Goal: Communication & Community: Answer question/provide support

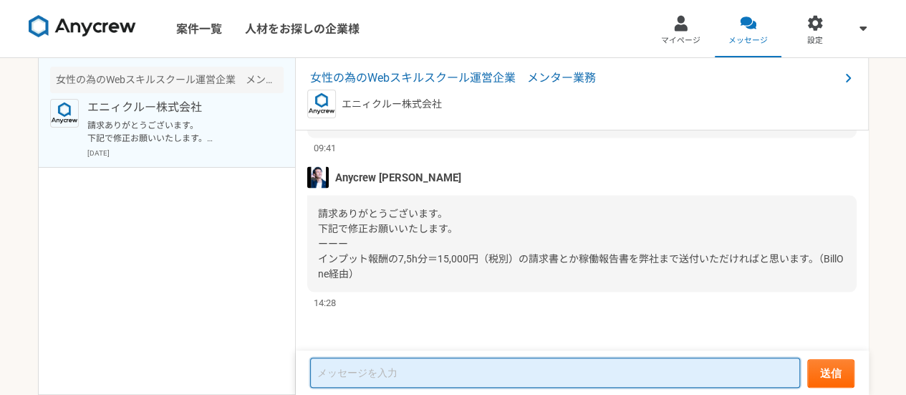
click at [372, 377] on textarea at bounding box center [555, 372] width 490 height 30
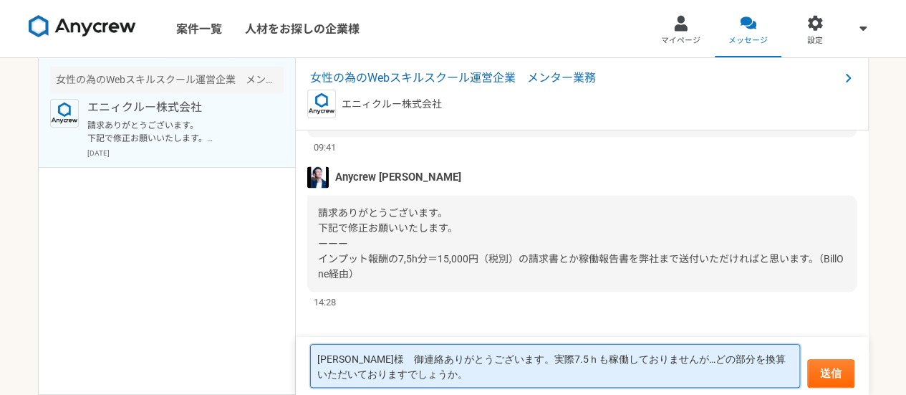
scroll to position [4085, 0]
click at [646, 356] on textarea "齊藤様　御連絡ありがとうございます。実際7.5ｈも稼働しておりませんが…どの部分を換算いただいておりますでしょうか。" at bounding box center [555, 366] width 490 height 44
click at [478, 373] on textarea "齊藤様　御連絡ありがとうございます。実際7.5ｈも稼働しておりませんが…どの部分を換算いただいておりますでしょうか。" at bounding box center [555, 366] width 490 height 44
type textarea "[PERSON_NAME]様　御連絡ありがとうございます。実際7.5ｈも稼働しておりませんが…どの部分を換算いただいておりますでしょうか。恐れ入りますがご確認…"
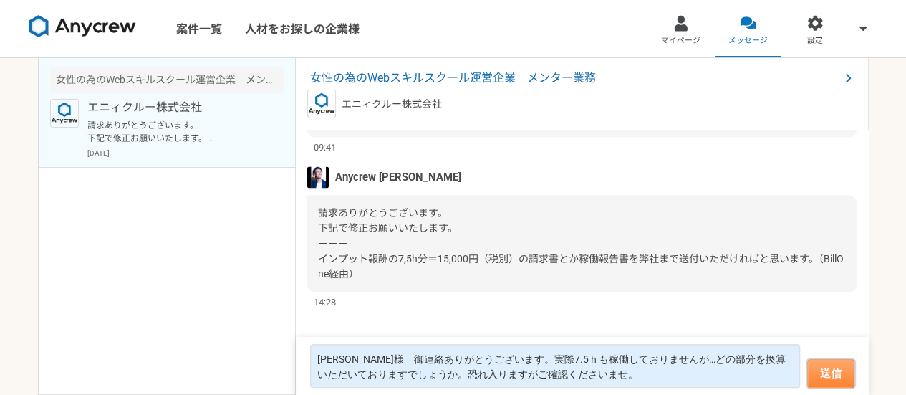
click at [812, 377] on button "送信" at bounding box center [830, 373] width 47 height 29
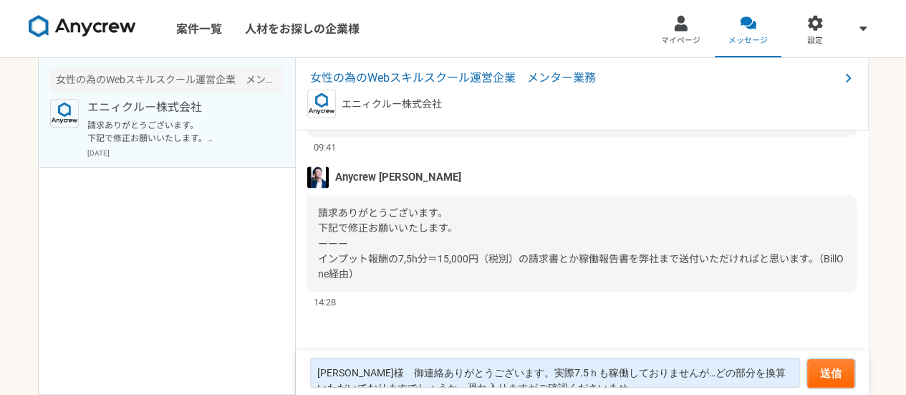
scroll to position [1364, 0]
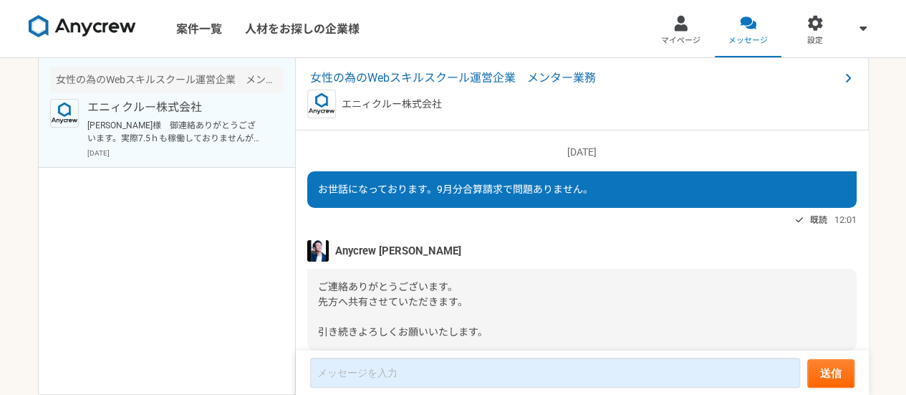
scroll to position [1368, 0]
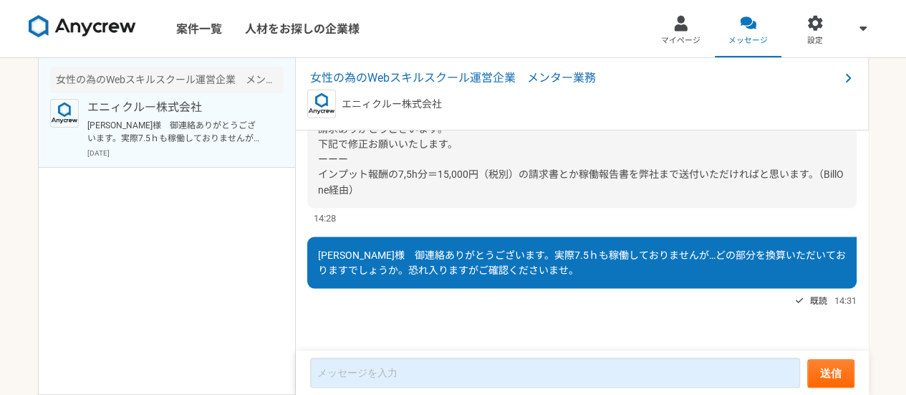
click at [142, 115] on div "エニィクルー株式会社 齊藤様　御連絡ありがとうございます。実際7.5ｈも稼働しておりませんが…どの部分を換算いただいておりますでしょうか。恐れ入りますがご確認…" at bounding box center [185, 128] width 196 height 59
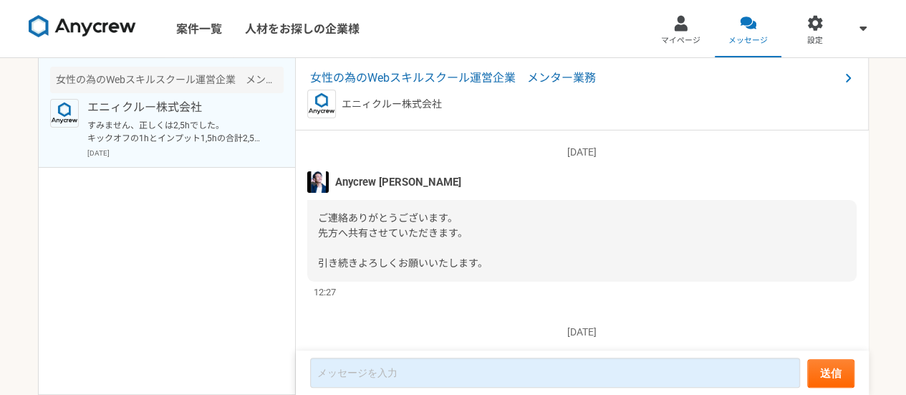
scroll to position [1438, 0]
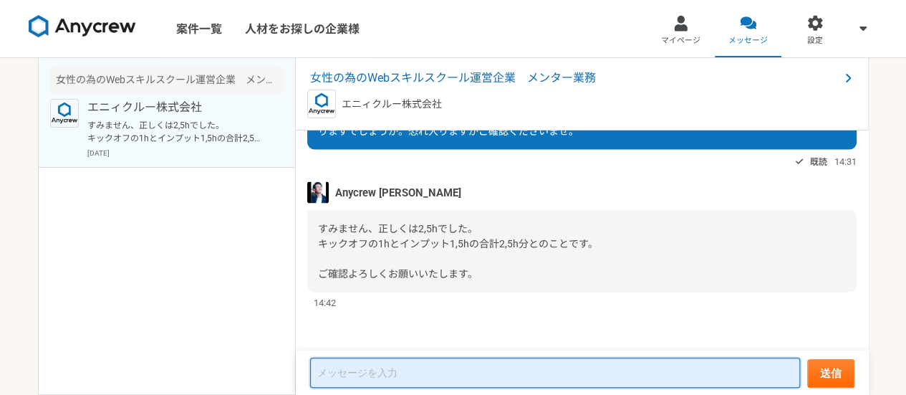
click at [402, 380] on textarea at bounding box center [555, 372] width 490 height 30
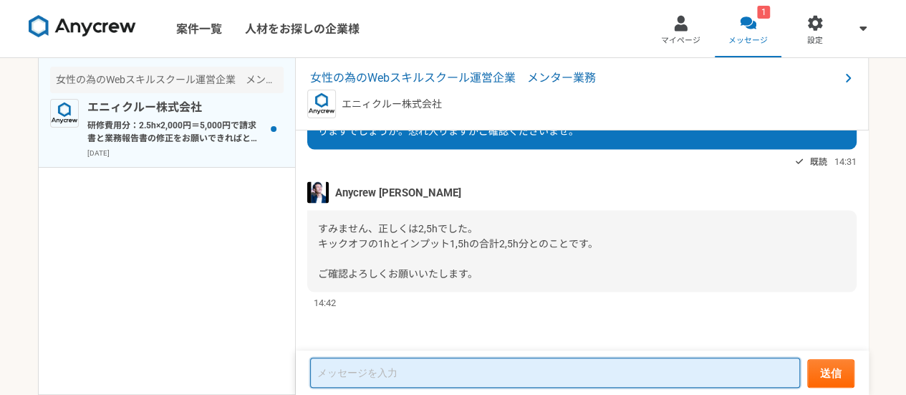
scroll to position [1352, 0]
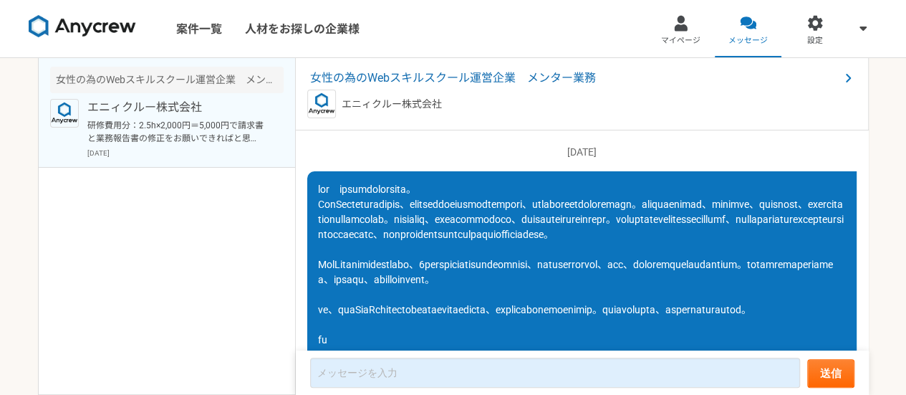
scroll to position [1352, 0]
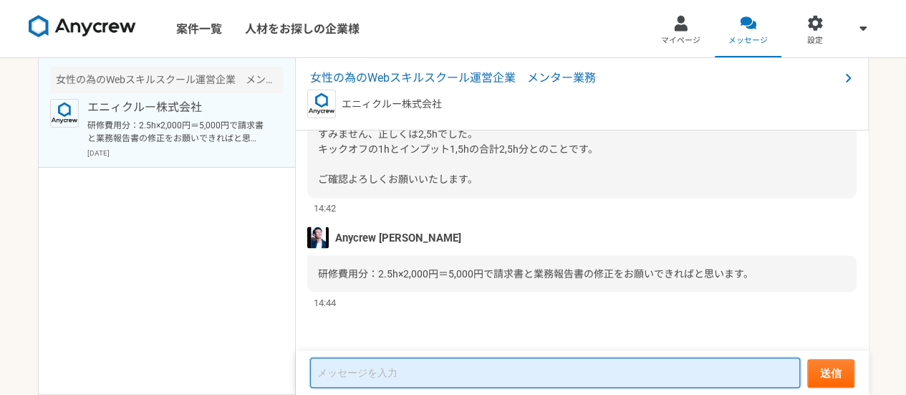
click at [421, 377] on textarea at bounding box center [555, 372] width 490 height 30
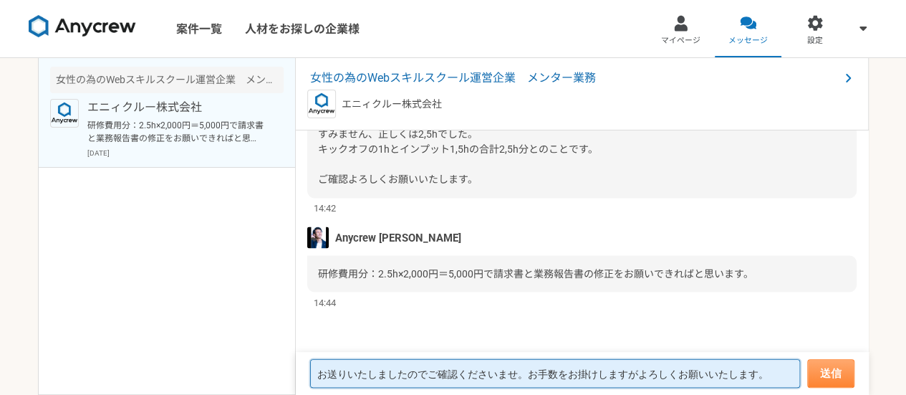
type textarea "お送りいたしましたのでご確認くださいませ。お手数をお掛けしますがよろしくお願いいたします。"
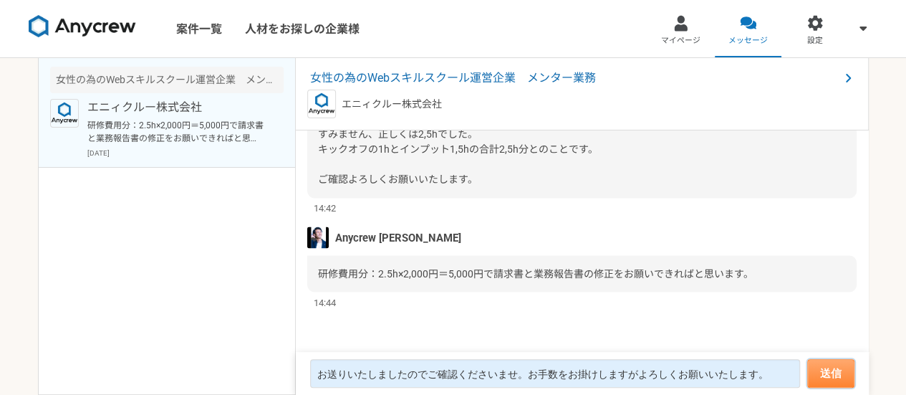
click at [829, 382] on button "送信" at bounding box center [830, 373] width 47 height 29
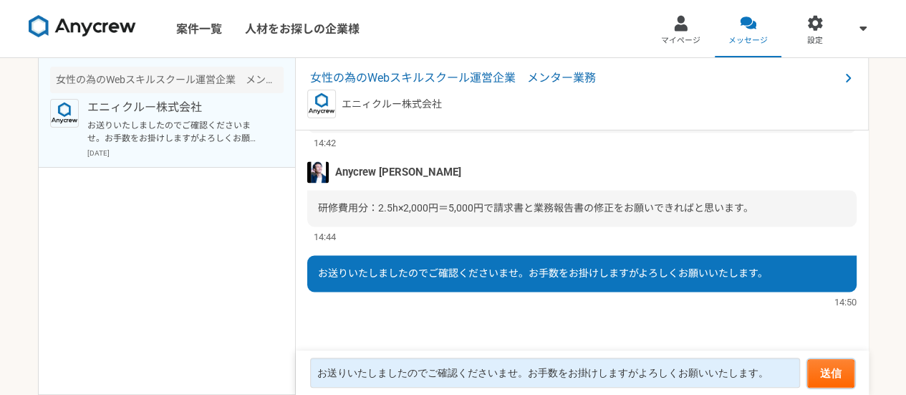
scroll to position [1097, 0]
